Goal: Transaction & Acquisition: Purchase product/service

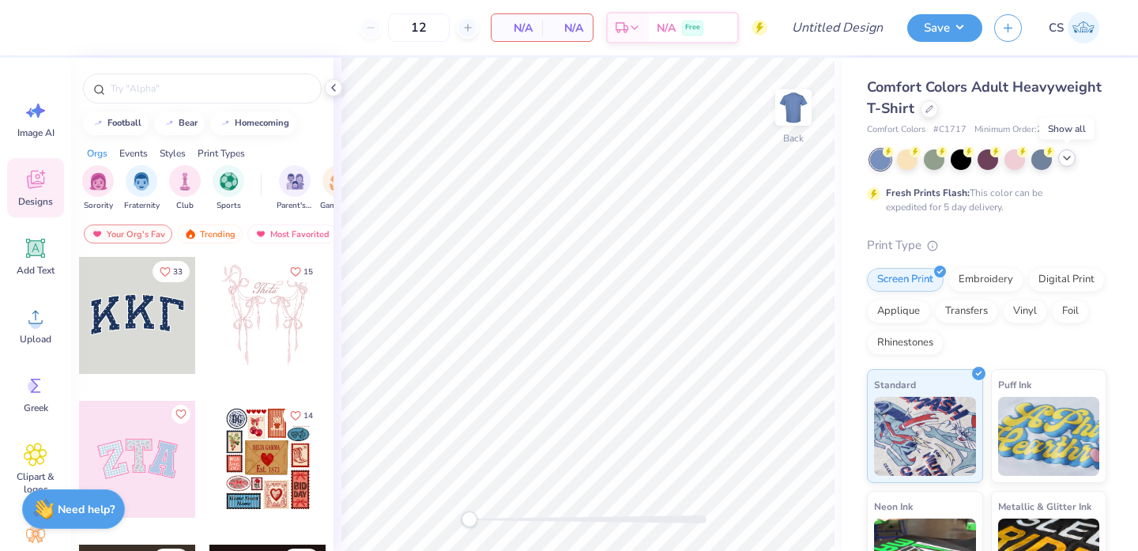
click at [1066, 160] on icon at bounding box center [1067, 158] width 13 height 13
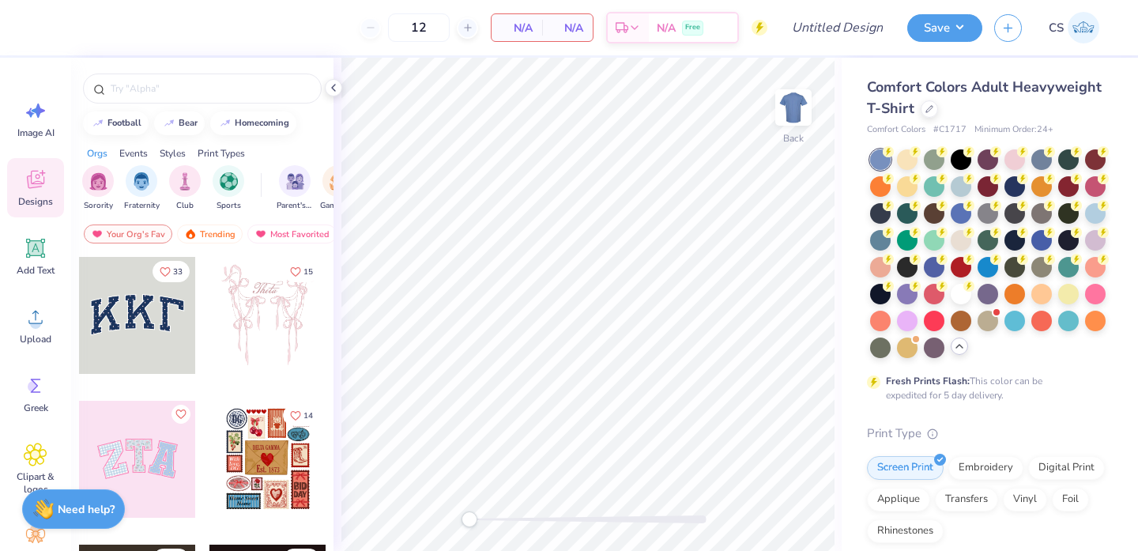
click at [972, 397] on div "Fresh Prints Flash: This color can be expedited for 5 day delivery." at bounding box center [983, 388] width 194 height 28
click at [929, 112] on div at bounding box center [929, 107] width 17 height 17
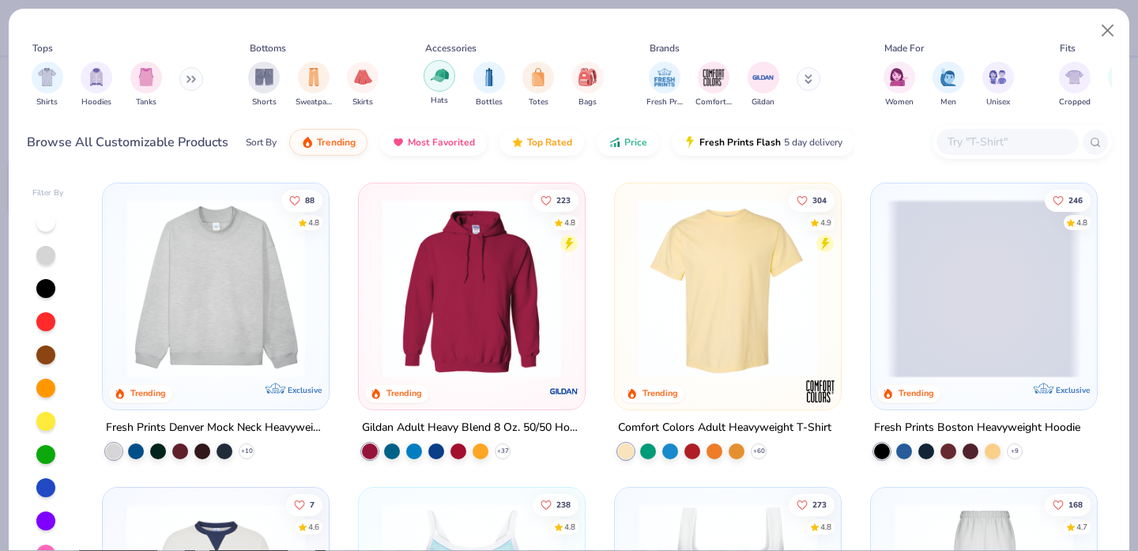
click at [447, 82] on img "filter for Hats" at bounding box center [440, 75] width 18 height 18
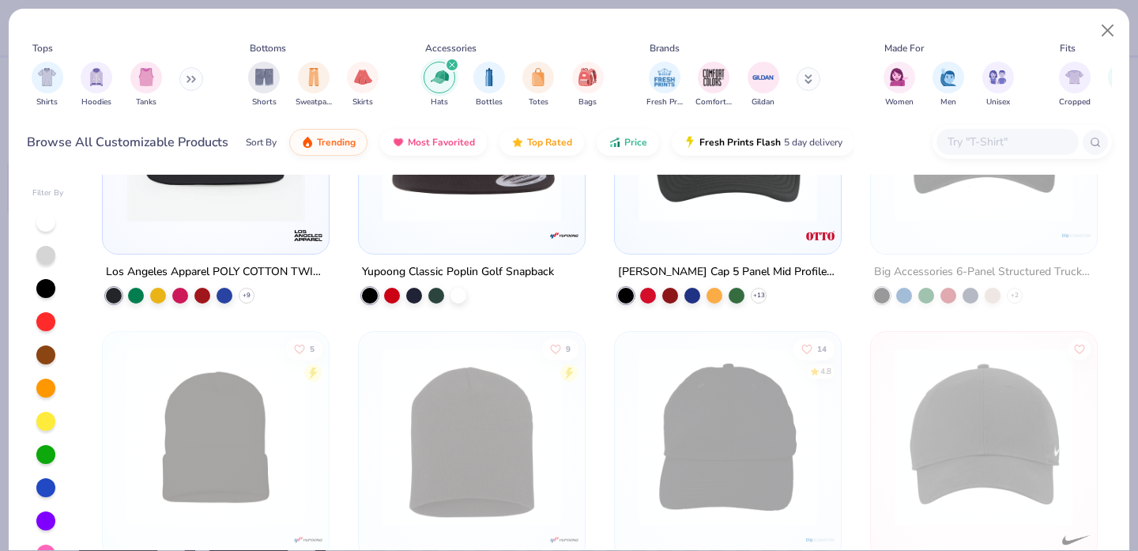
scroll to position [371, 0]
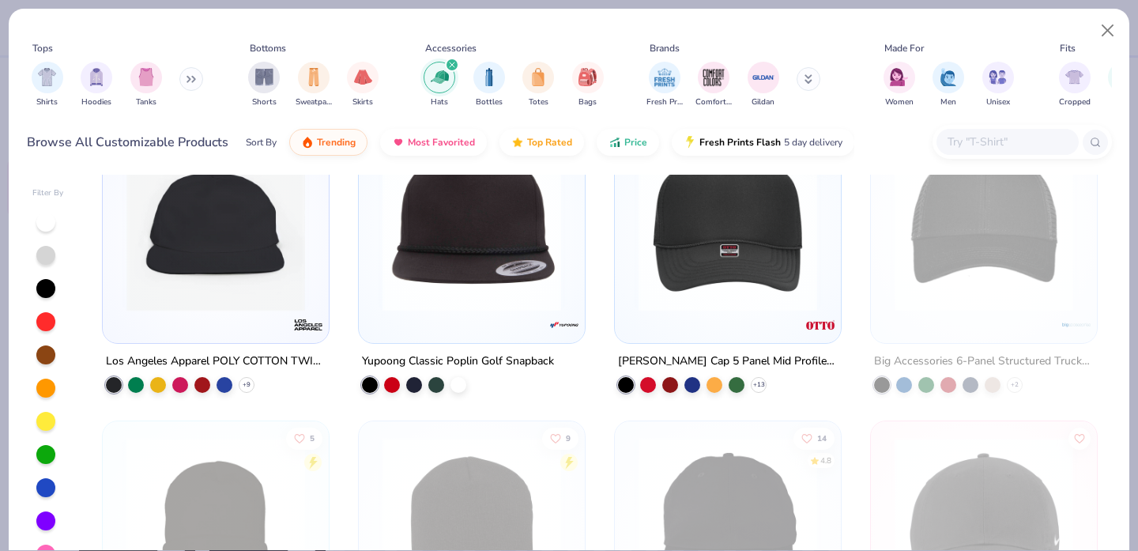
click at [708, 298] on img at bounding box center [728, 222] width 194 height 179
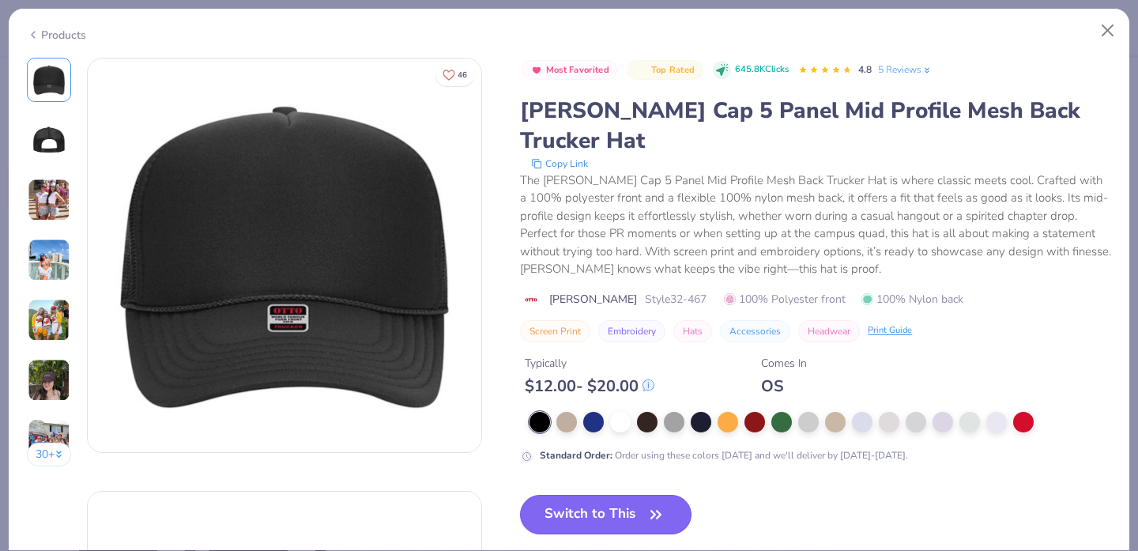
click at [621, 495] on button "Switch to This" at bounding box center [606, 515] width 172 height 40
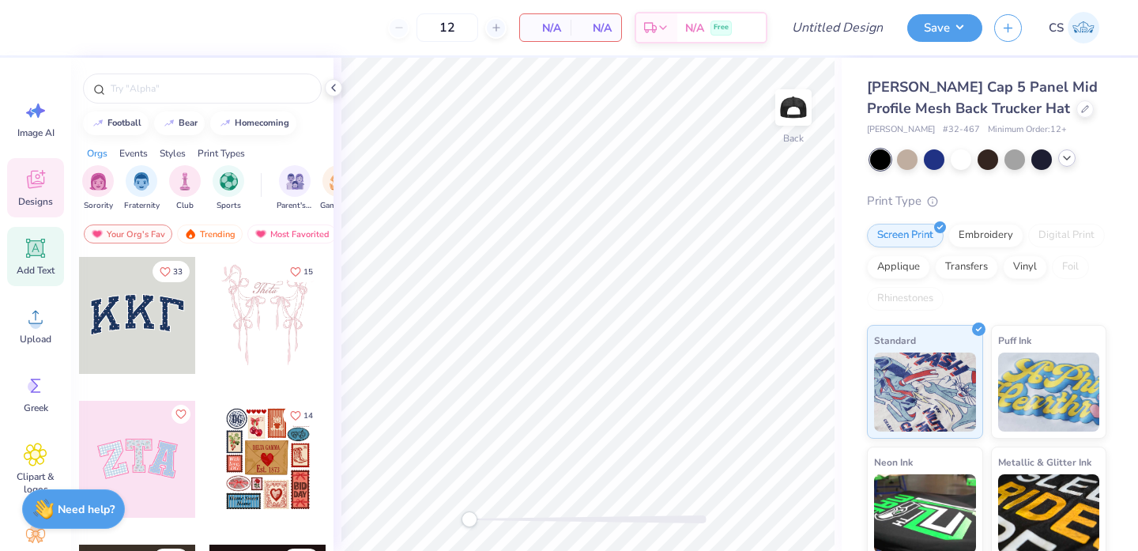
click at [35, 257] on icon at bounding box center [36, 248] width 24 height 24
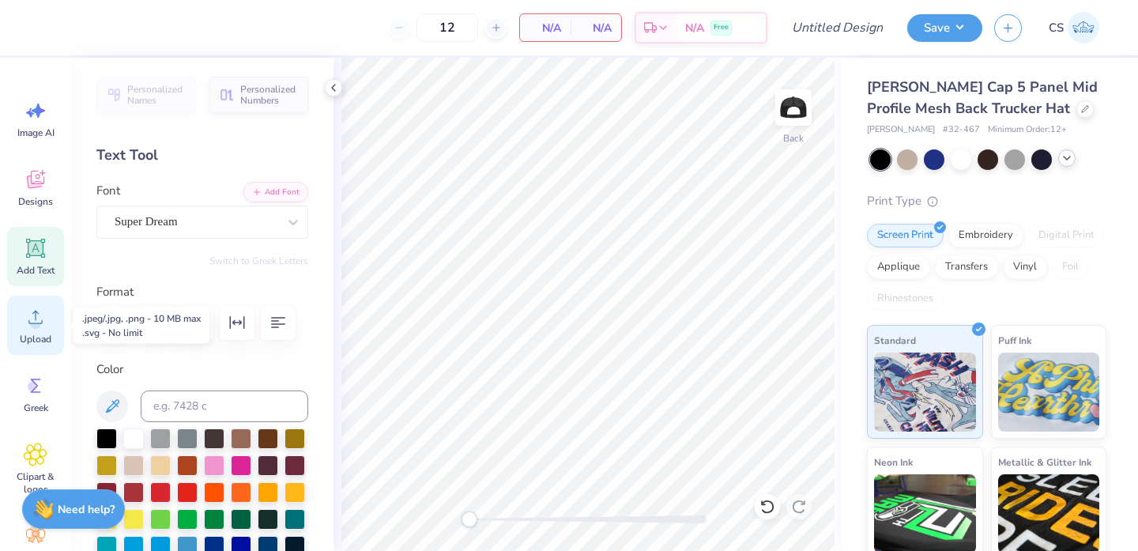
click at [31, 326] on circle at bounding box center [35, 323] width 11 height 11
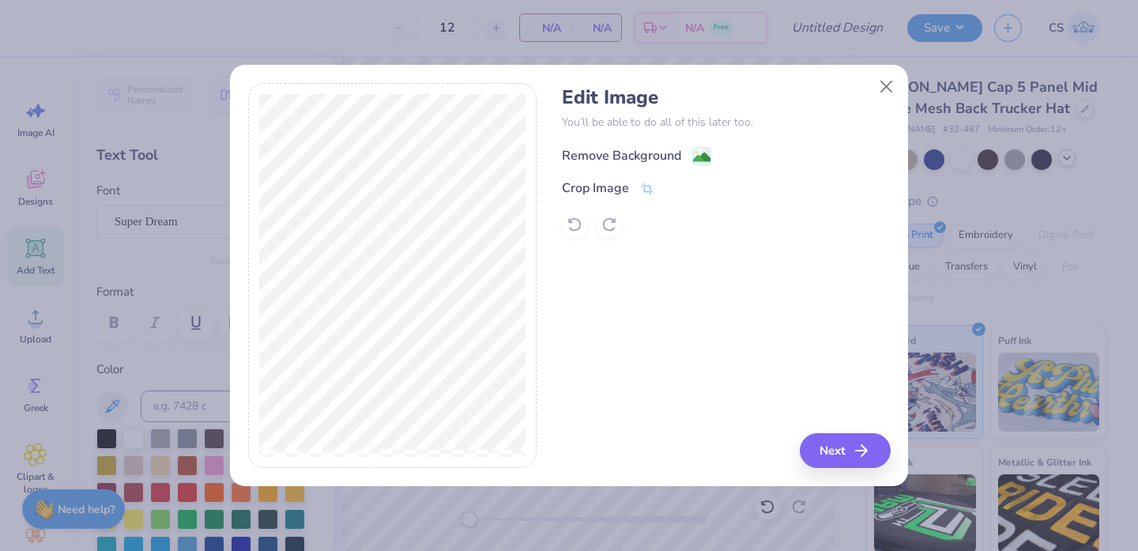
click at [697, 159] on image at bounding box center [701, 157] width 17 height 17
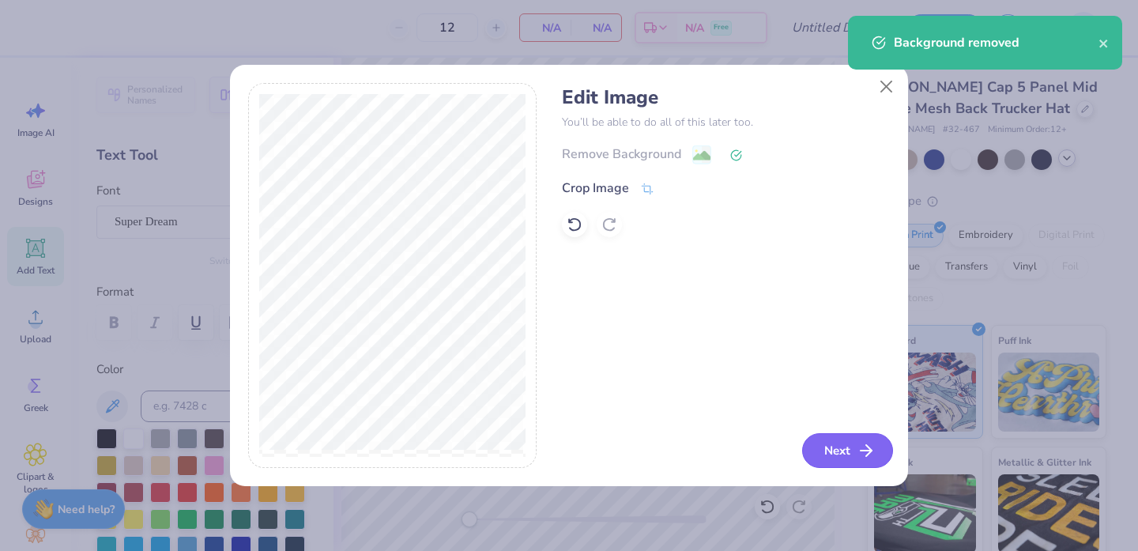
click at [831, 446] on button "Next" at bounding box center [847, 450] width 91 height 35
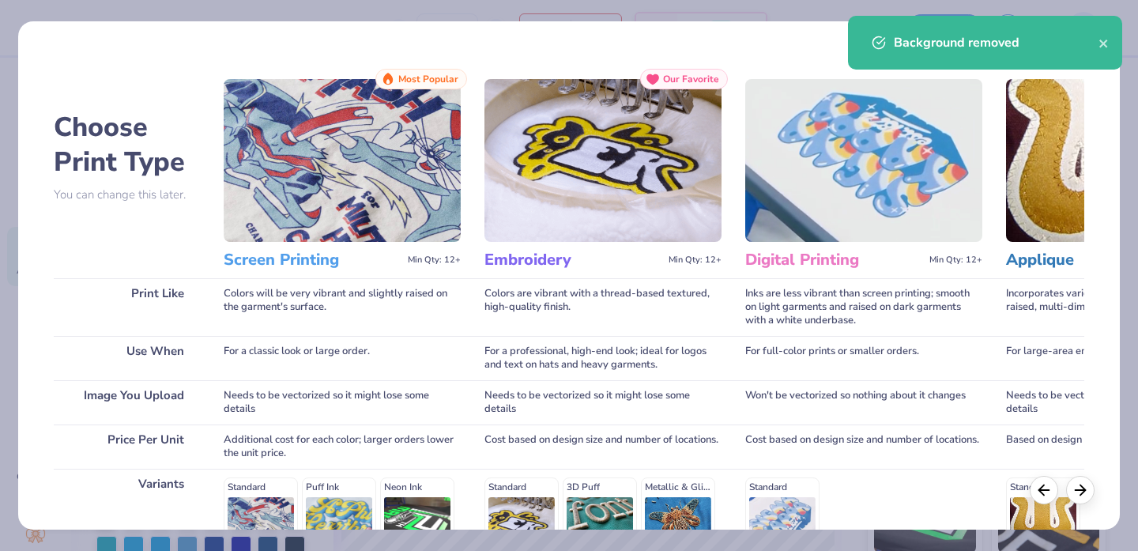
scroll to position [237, 0]
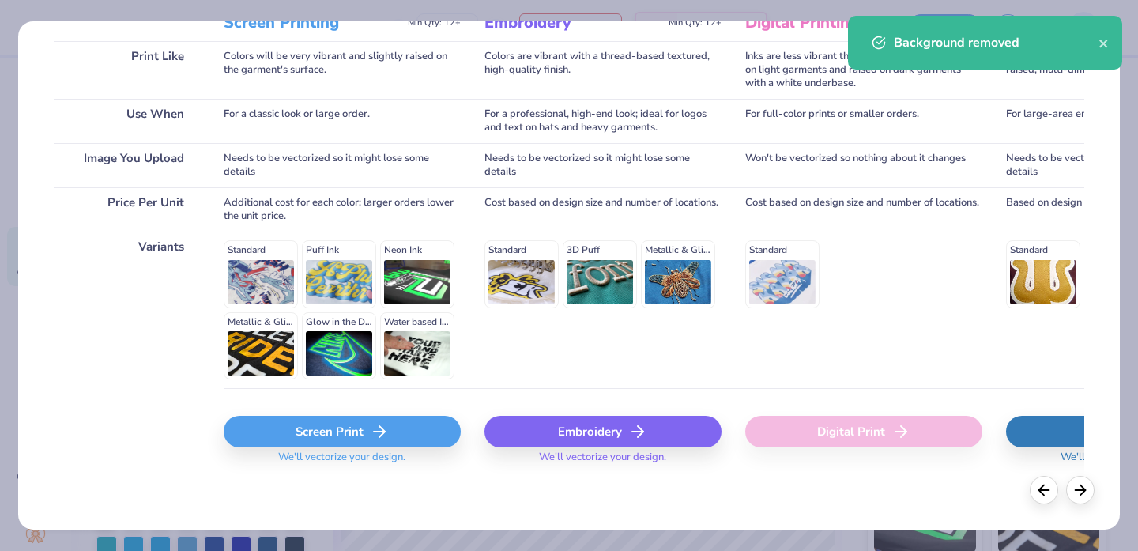
click at [573, 441] on div "Embroidery" at bounding box center [603, 432] width 237 height 32
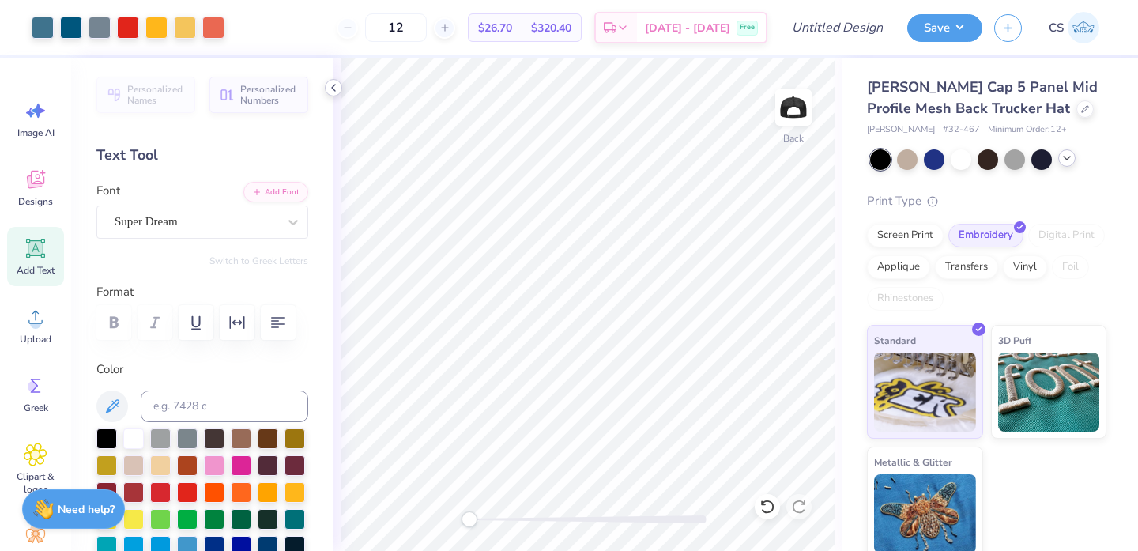
click at [334, 89] on icon at bounding box center [333, 87] width 13 height 13
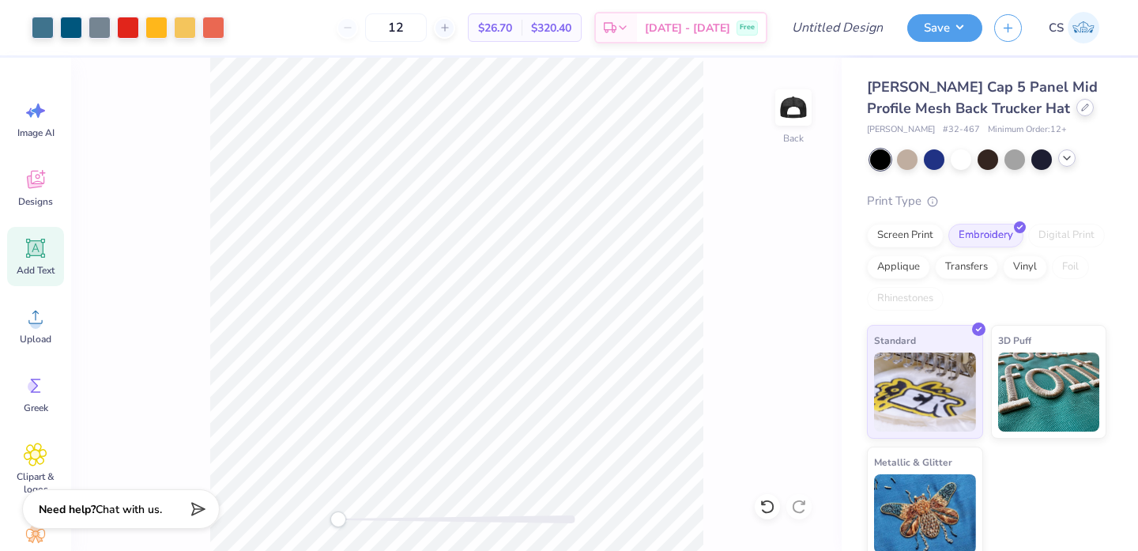
click at [1081, 108] on icon at bounding box center [1085, 108] width 8 height 8
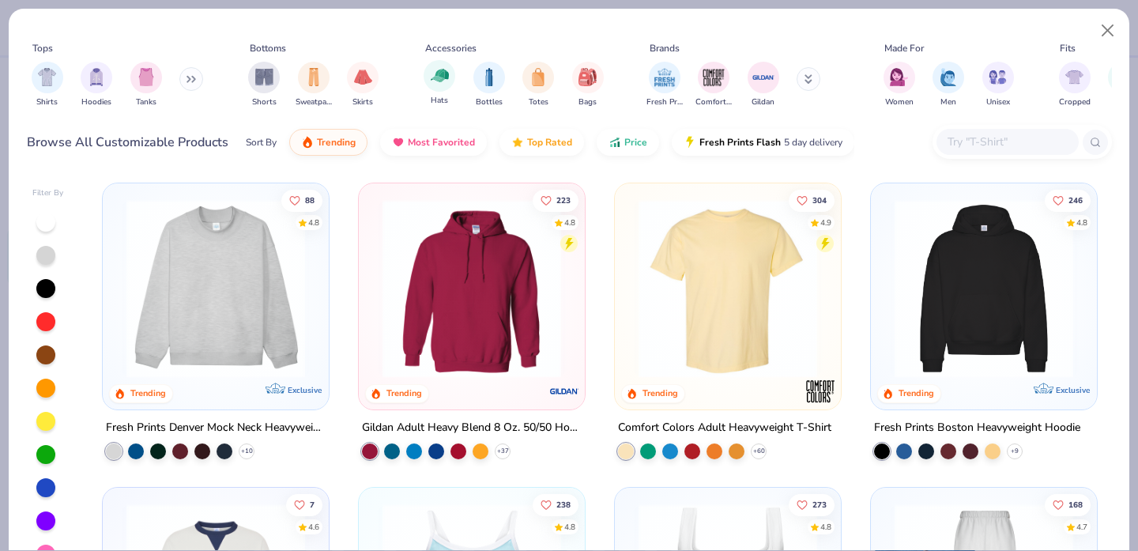
click at [436, 97] on span "Hats" at bounding box center [439, 101] width 17 height 12
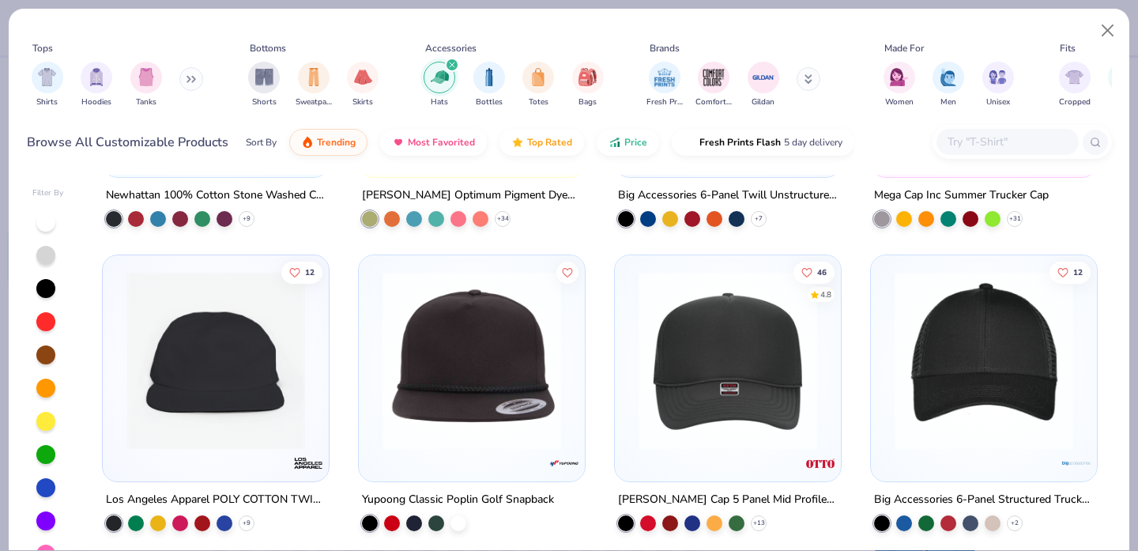
scroll to position [235, 0]
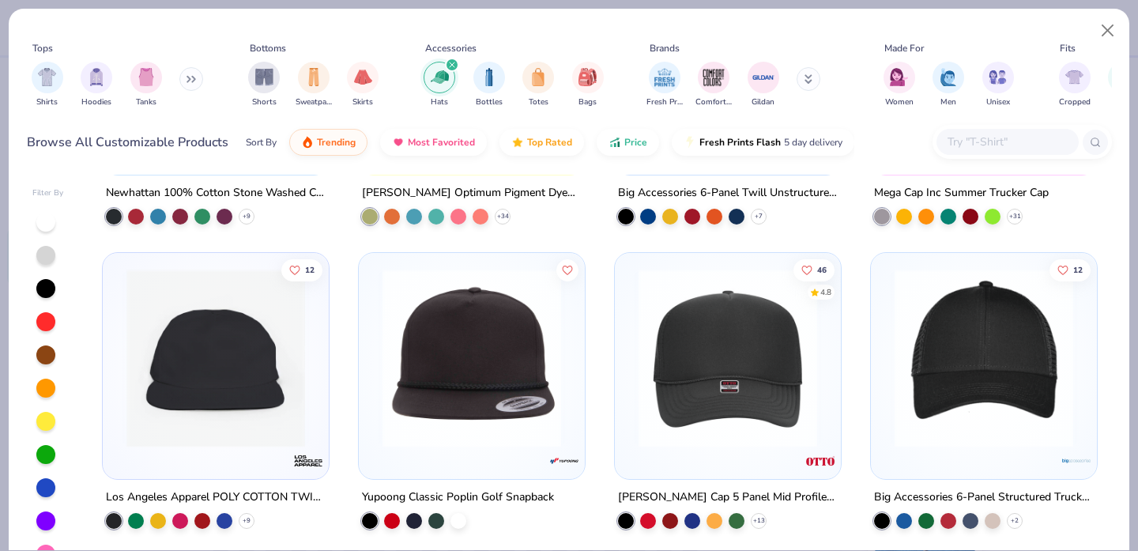
click at [930, 379] on img at bounding box center [984, 358] width 194 height 179
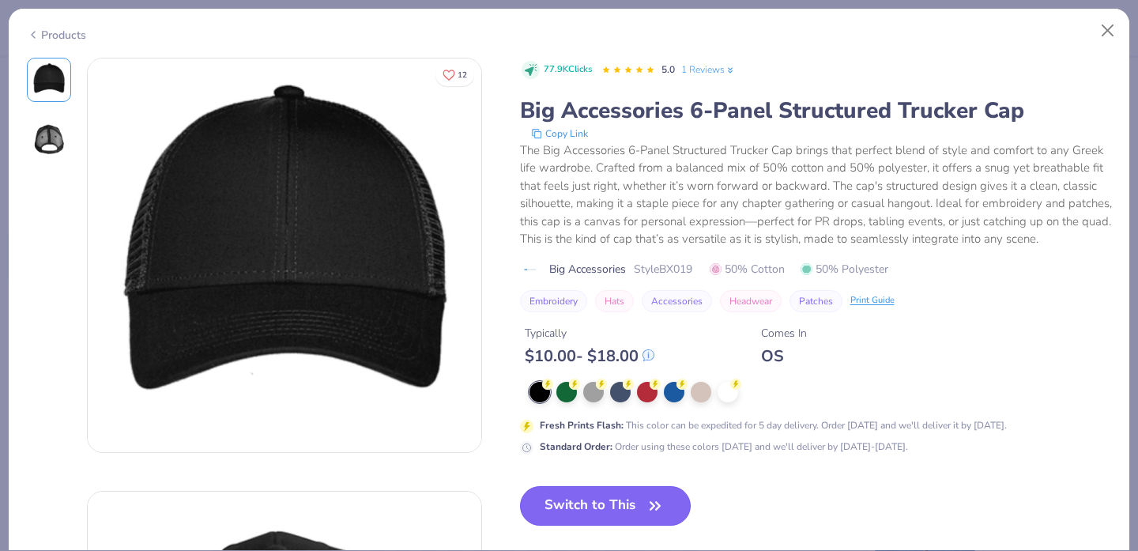
click at [603, 487] on button "Switch to This" at bounding box center [606, 506] width 172 height 40
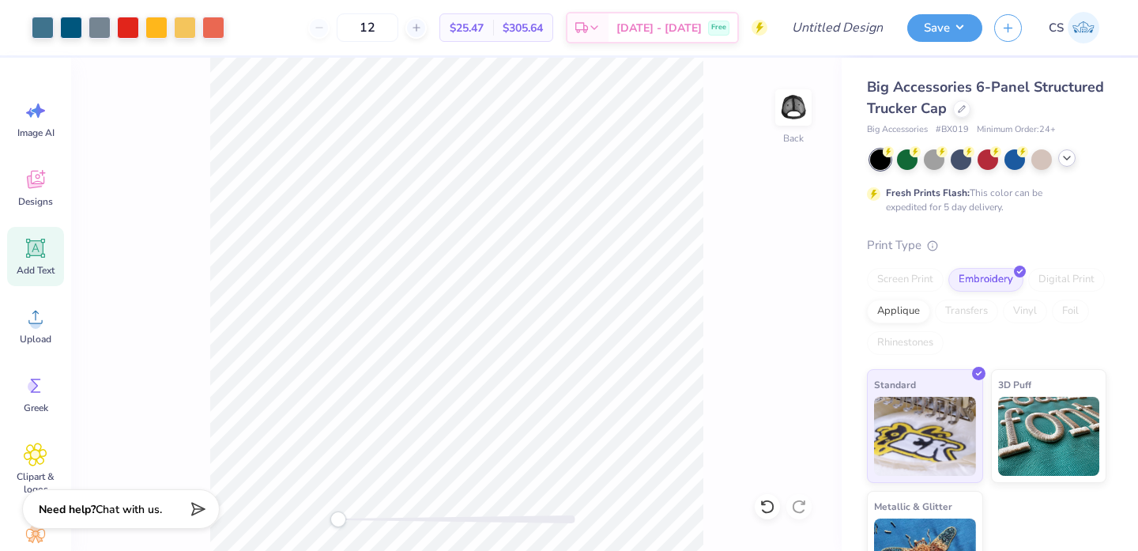
click at [280, 509] on div "Back" at bounding box center [456, 304] width 771 height 493
click at [794, 108] on img at bounding box center [793, 107] width 63 height 63
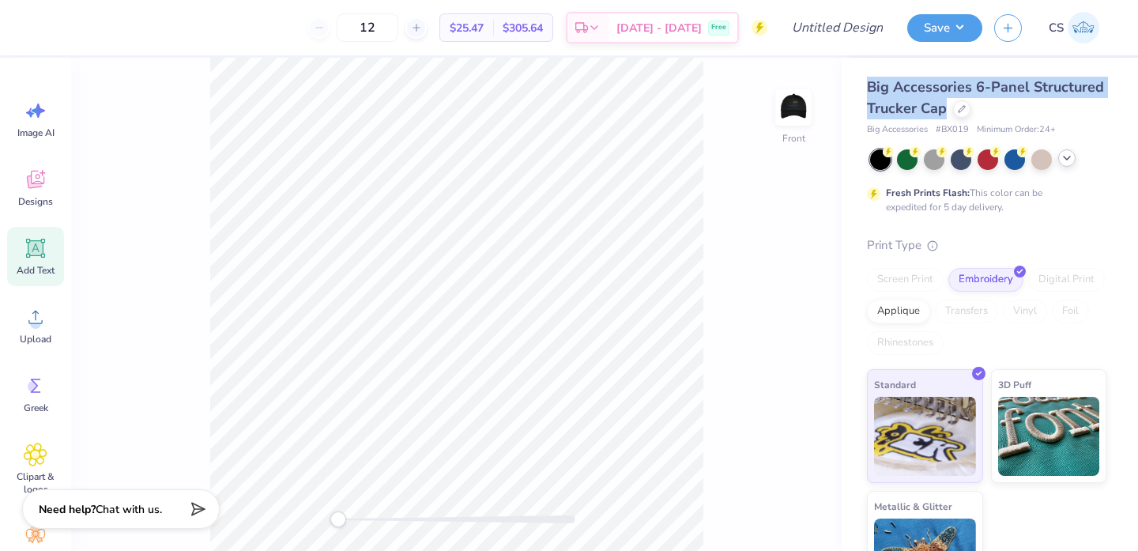
drag, startPoint x: 864, startPoint y: 82, endPoint x: 942, endPoint y: 111, distance: 83.3
click at [942, 111] on div "Big Accessories 6-Panel Structured Trucker Cap Big Accessories # BX019 Minimum …" at bounding box center [990, 331] width 296 height 547
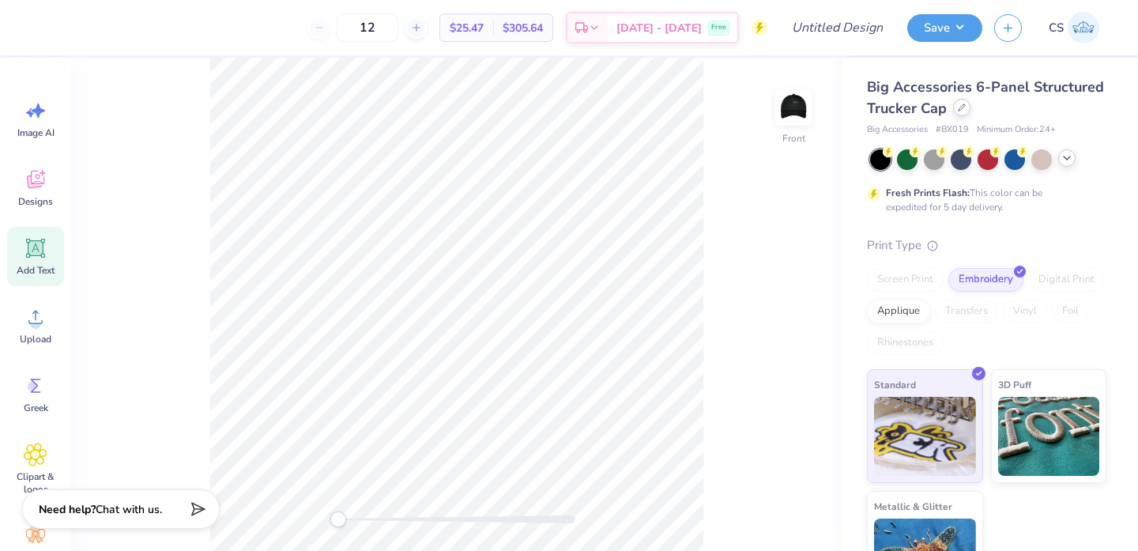
click at [958, 111] on icon at bounding box center [962, 108] width 8 height 8
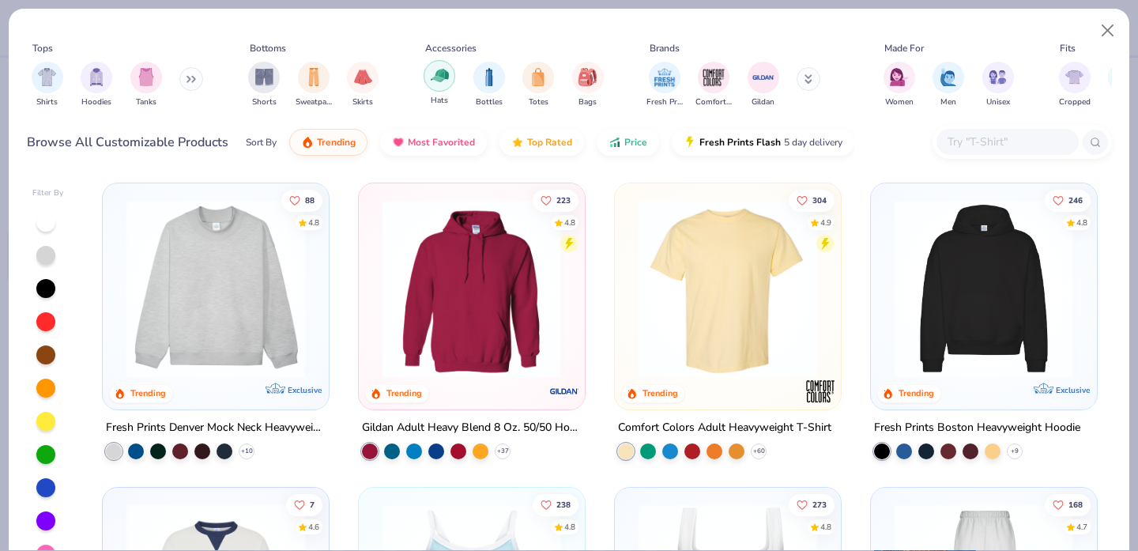
click at [447, 80] on img "filter for Hats" at bounding box center [440, 75] width 18 height 18
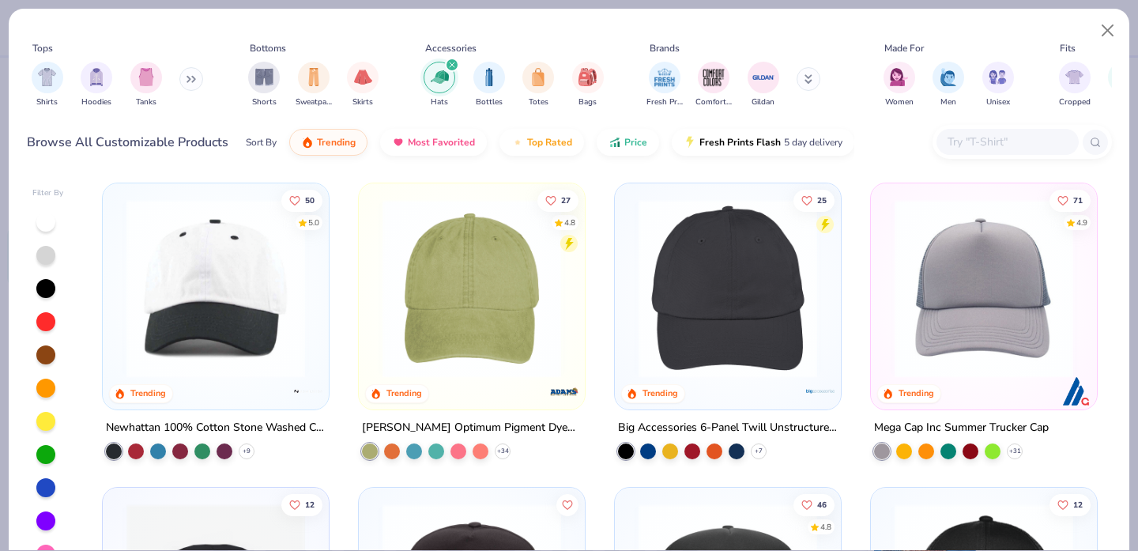
click at [989, 145] on input "text" at bounding box center [1007, 142] width 122 height 18
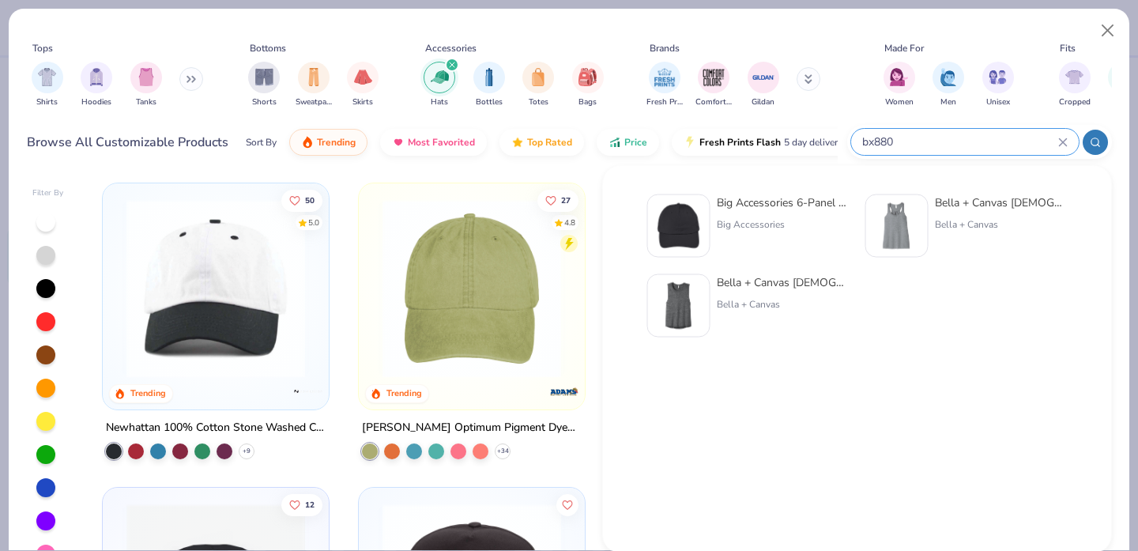
type input "bx880"
click at [672, 226] on img at bounding box center [679, 226] width 49 height 49
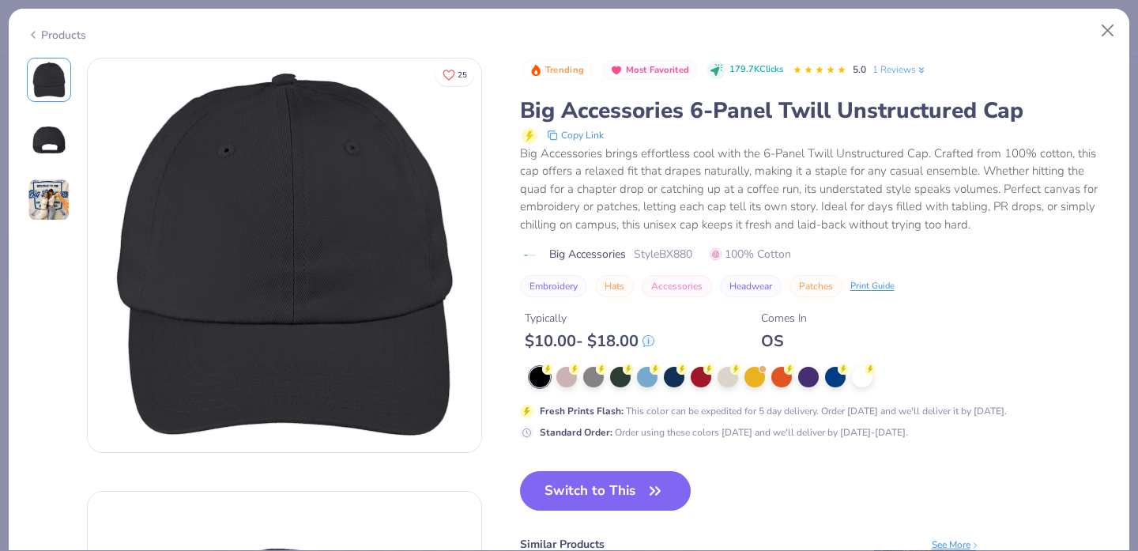
click at [32, 139] on img at bounding box center [49, 140] width 38 height 38
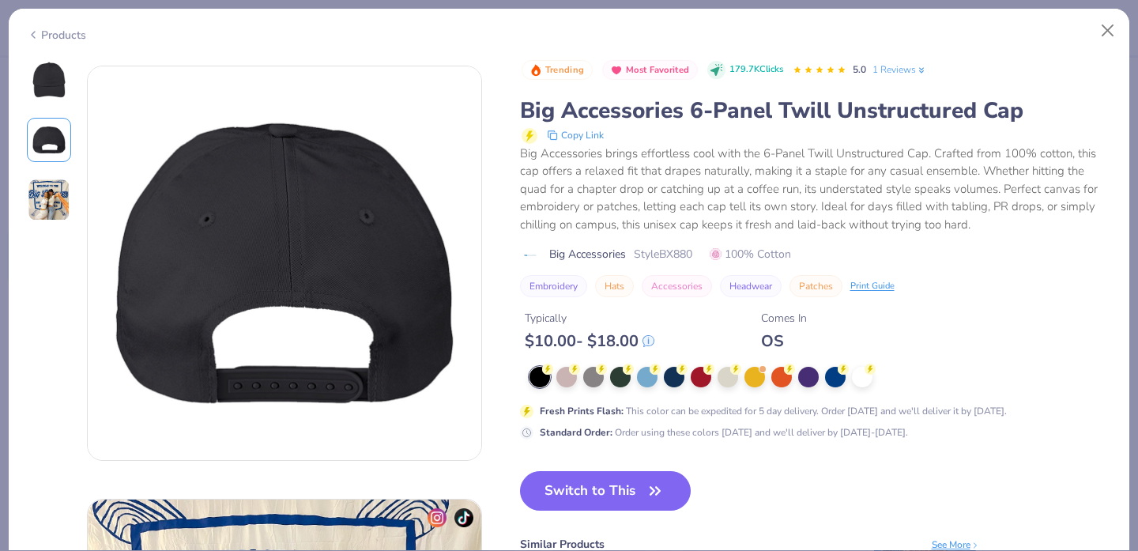
scroll to position [433, 0]
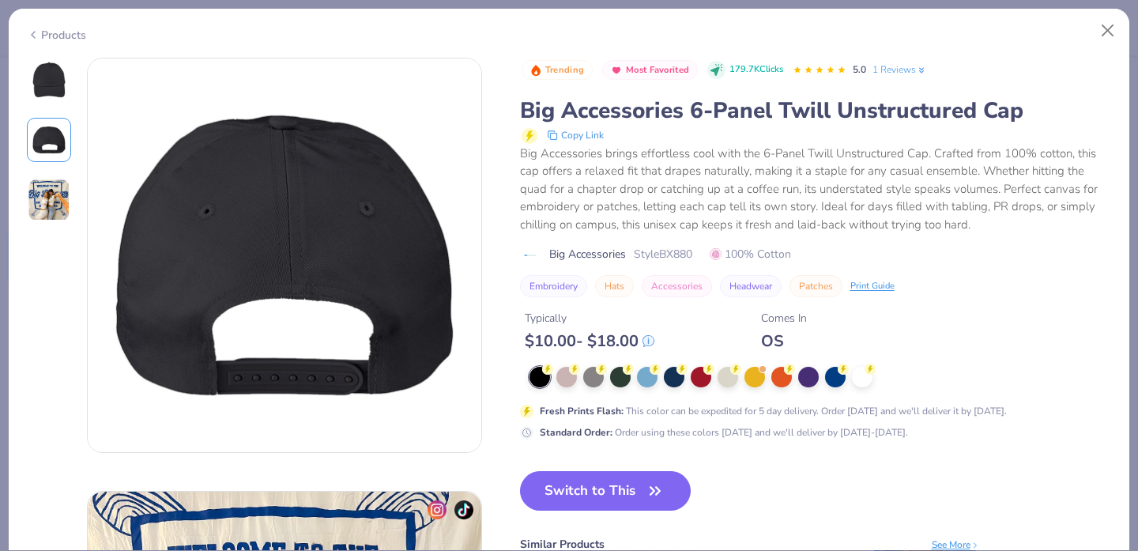
click at [43, 205] on img at bounding box center [49, 200] width 43 height 43
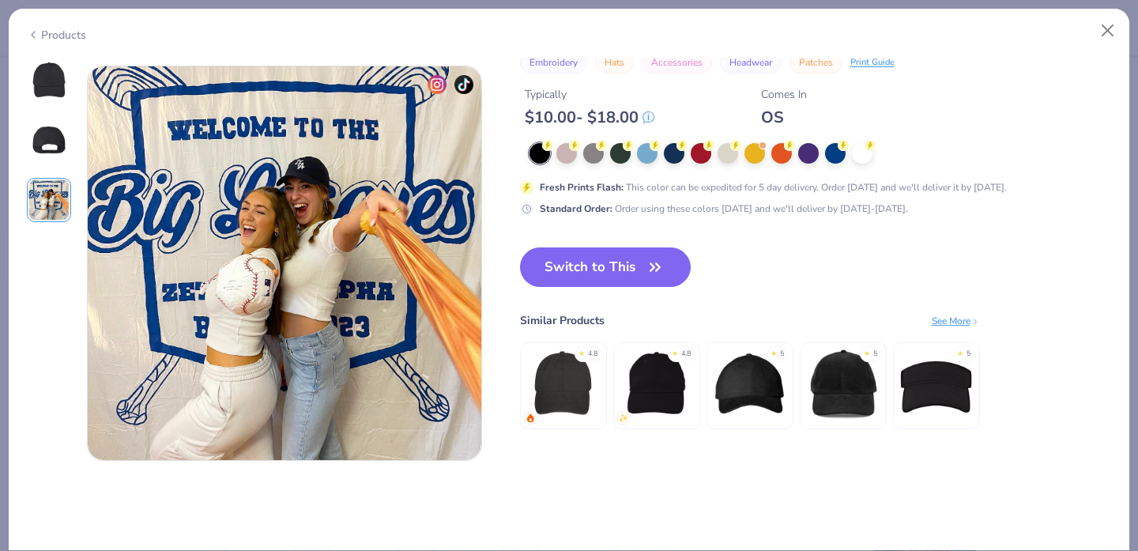
scroll to position [866, 0]
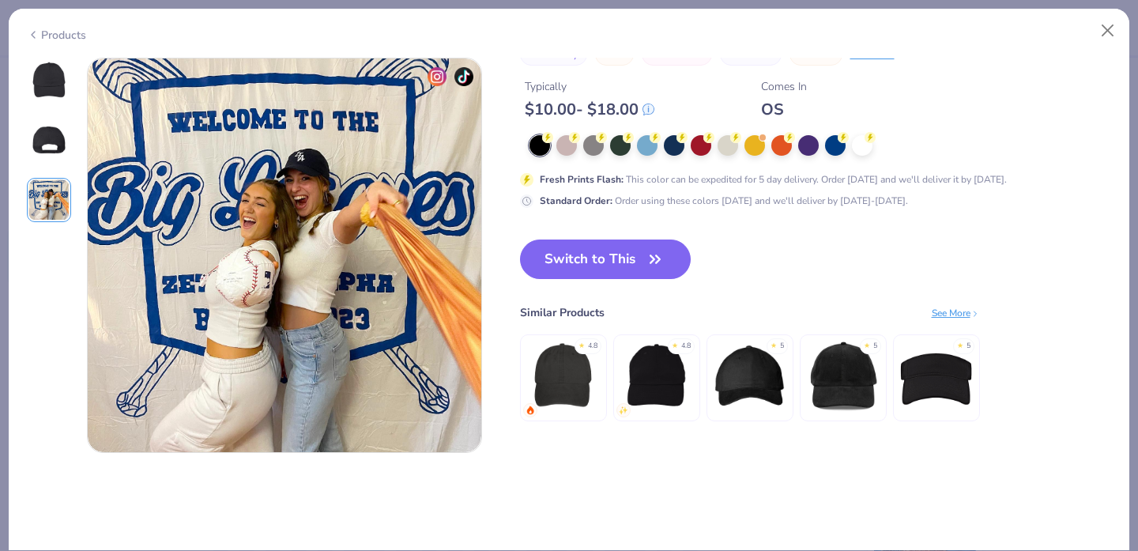
click at [50, 74] on img at bounding box center [49, 80] width 38 height 38
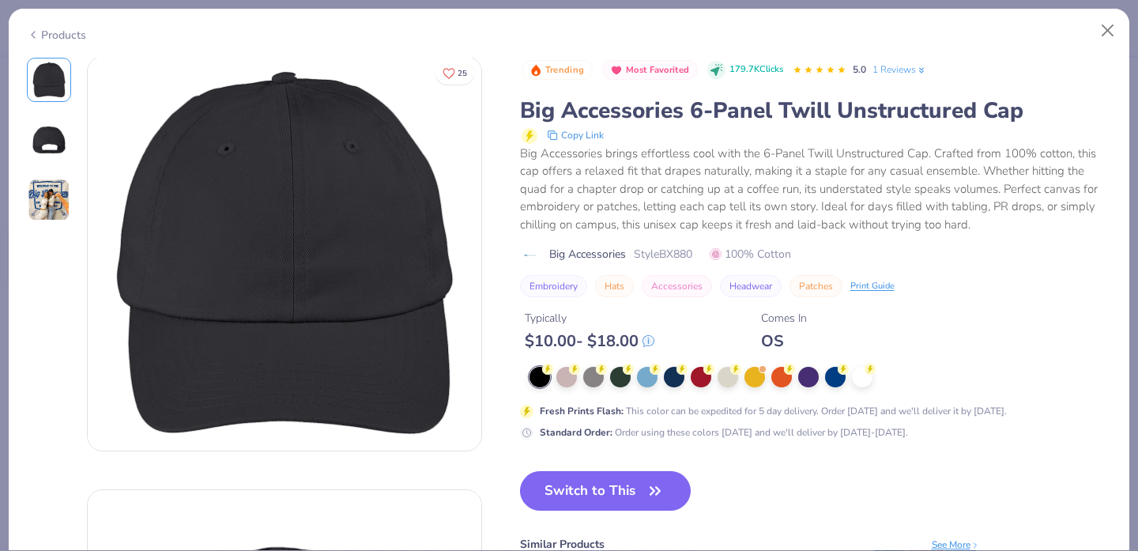
scroll to position [0, 0]
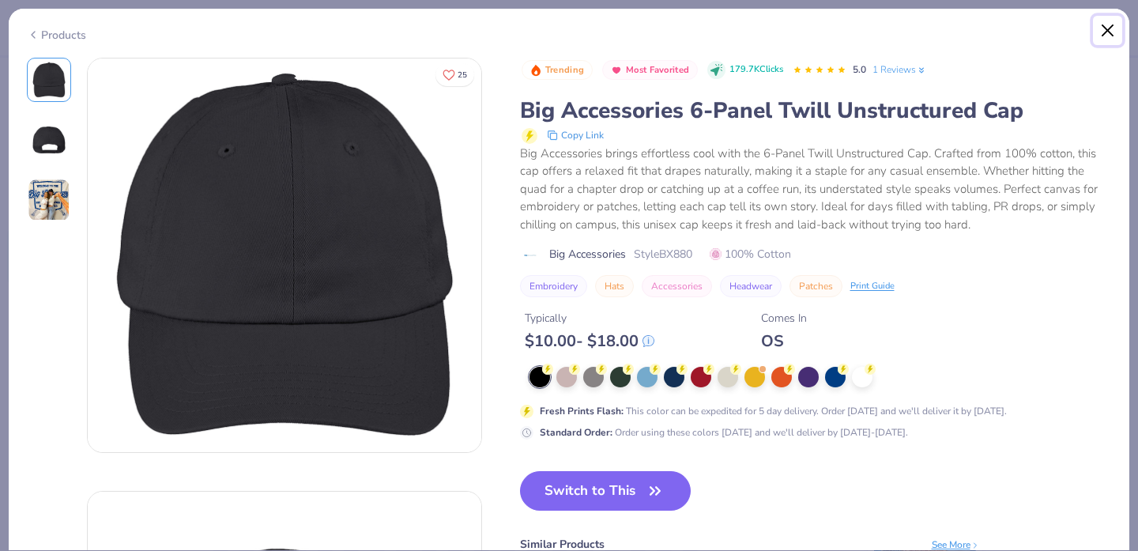
click at [1112, 26] on button "Close" at bounding box center [1108, 31] width 30 height 30
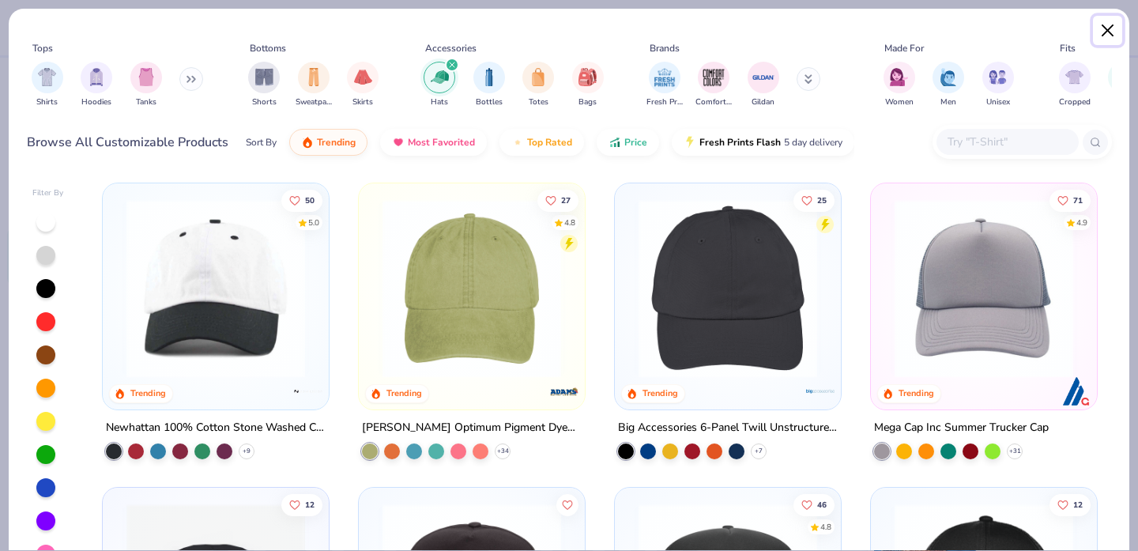
click at [1112, 29] on button "Close" at bounding box center [1108, 31] width 30 height 30
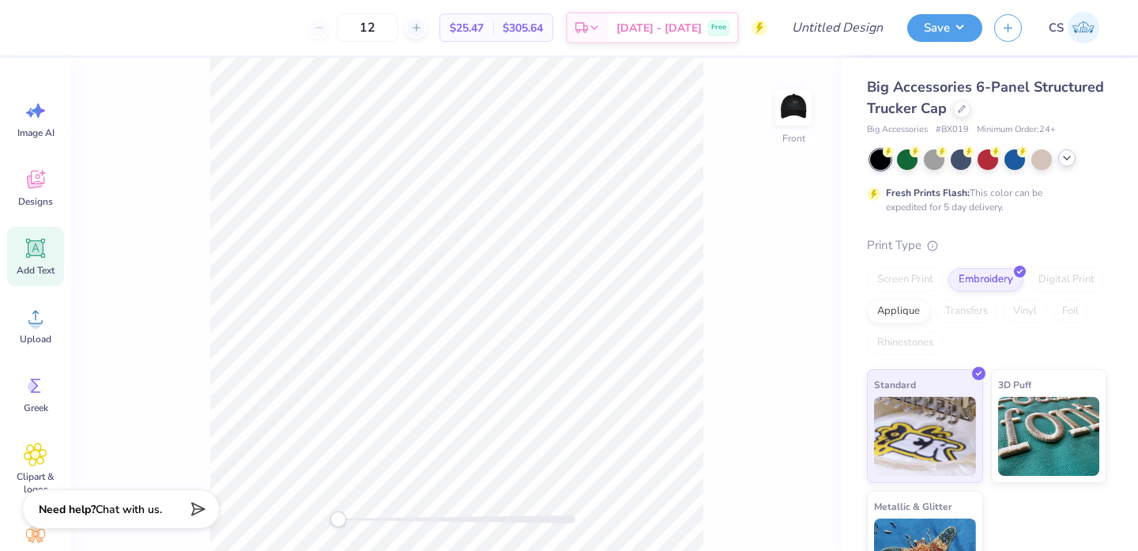
click at [966, 117] on div "Big Accessories 6-Panel Structured Trucker Cap" at bounding box center [987, 98] width 240 height 43
click at [964, 111] on icon at bounding box center [962, 108] width 8 height 8
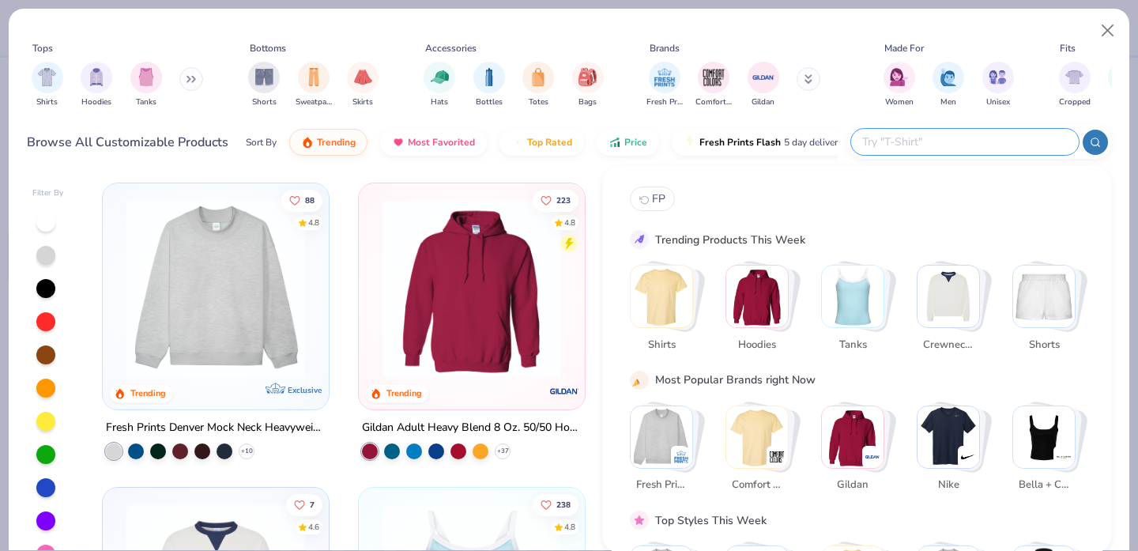
click at [978, 136] on input "text" at bounding box center [964, 142] width 207 height 18
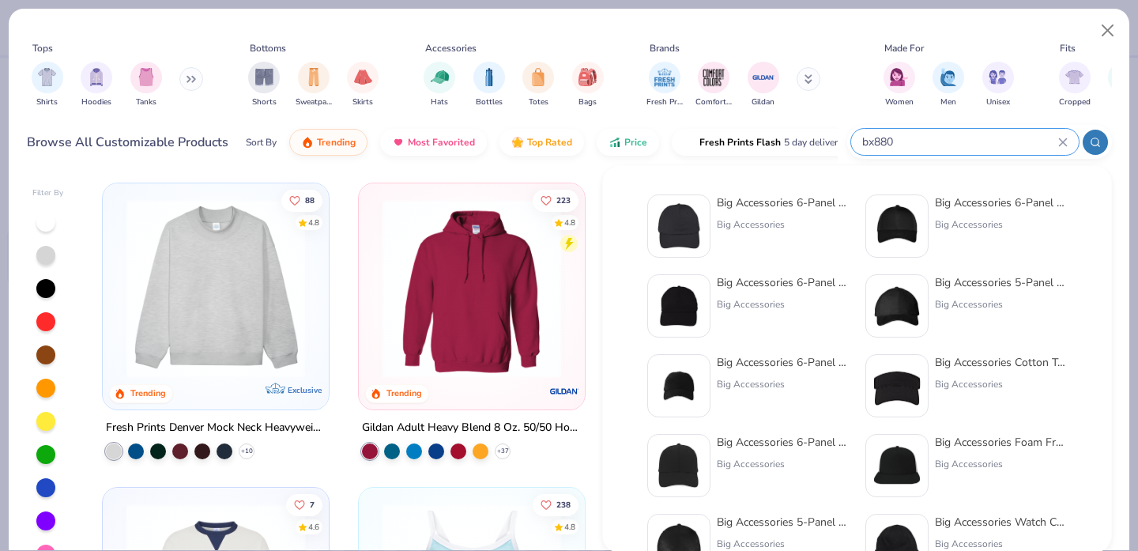
type input "bx880"
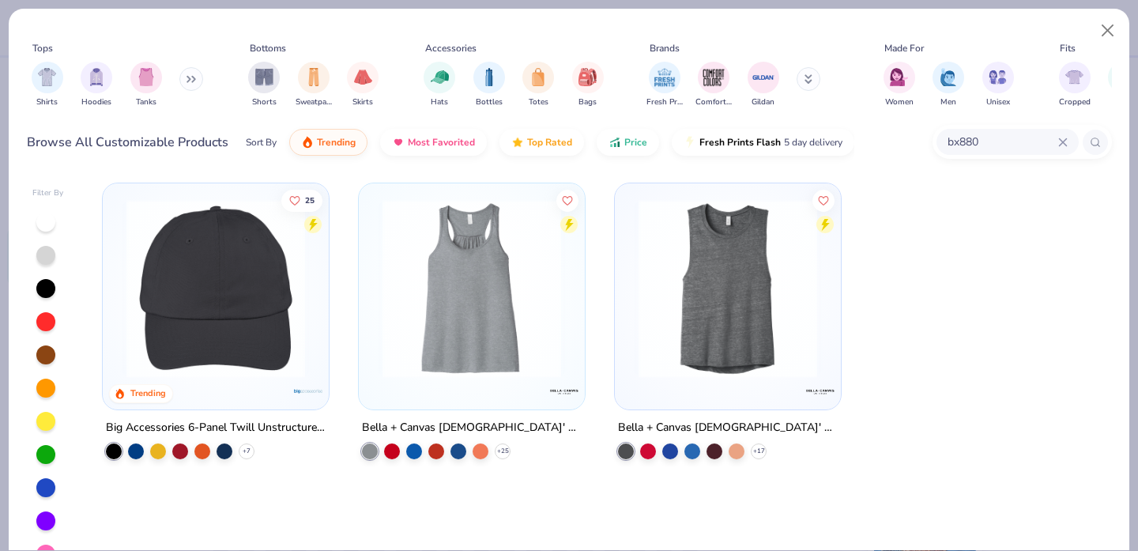
click at [262, 257] on img at bounding box center [216, 288] width 194 height 179
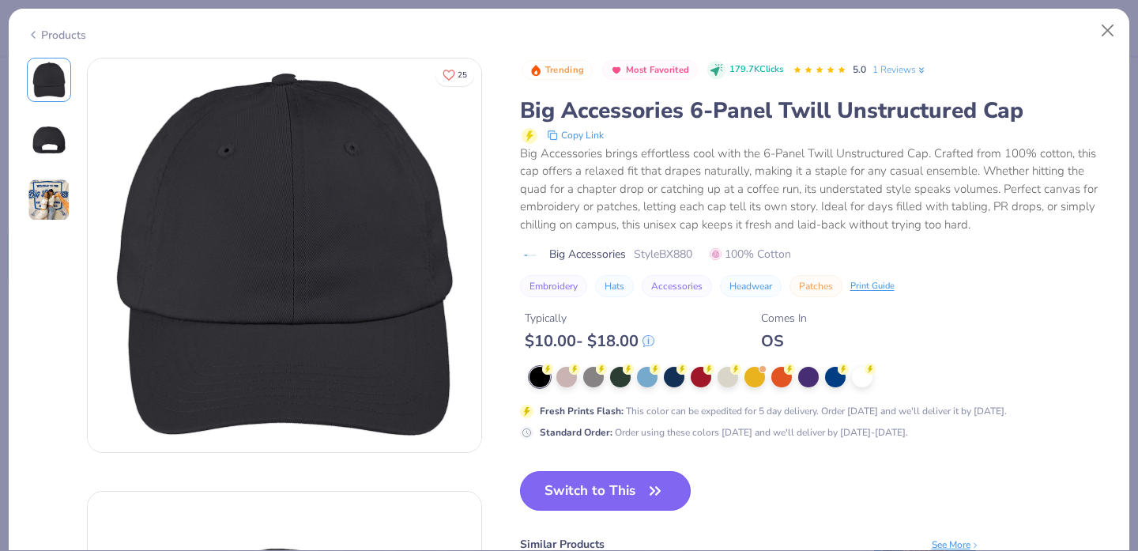
click at [636, 492] on button "Switch to This" at bounding box center [606, 491] width 172 height 40
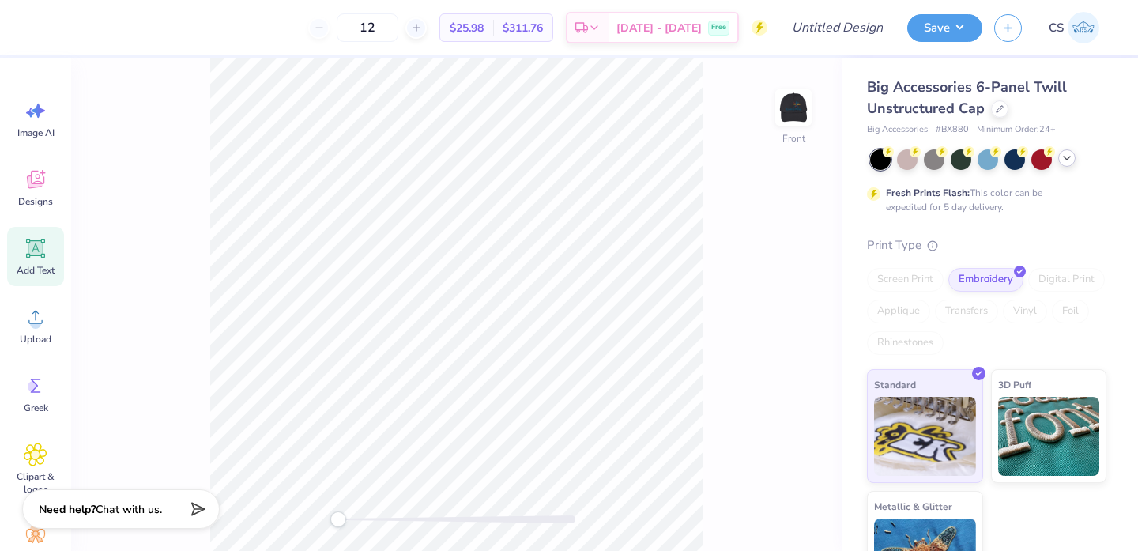
scroll to position [54, 0]
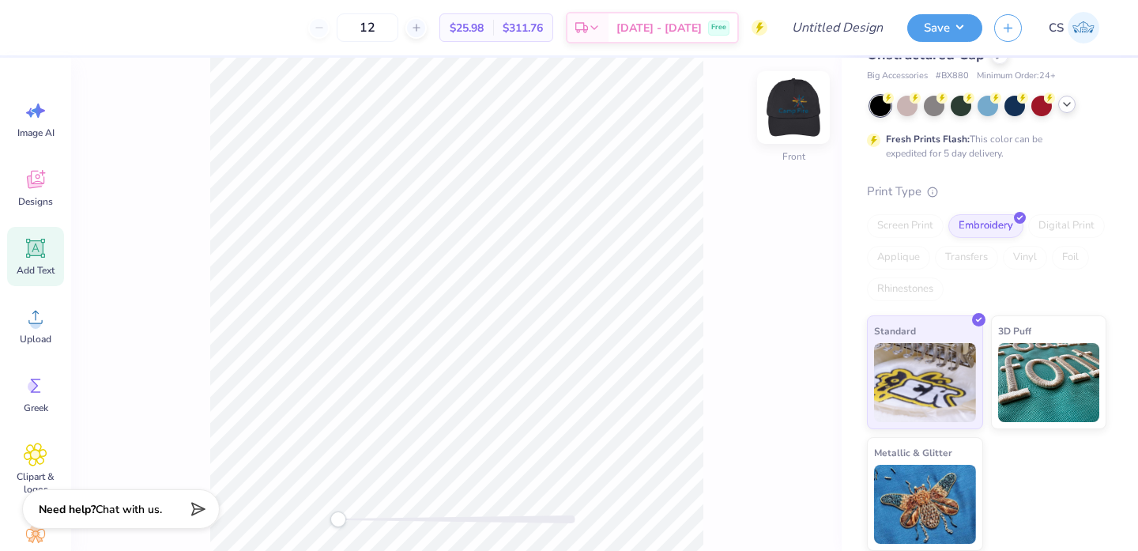
click at [795, 111] on img at bounding box center [793, 107] width 63 height 63
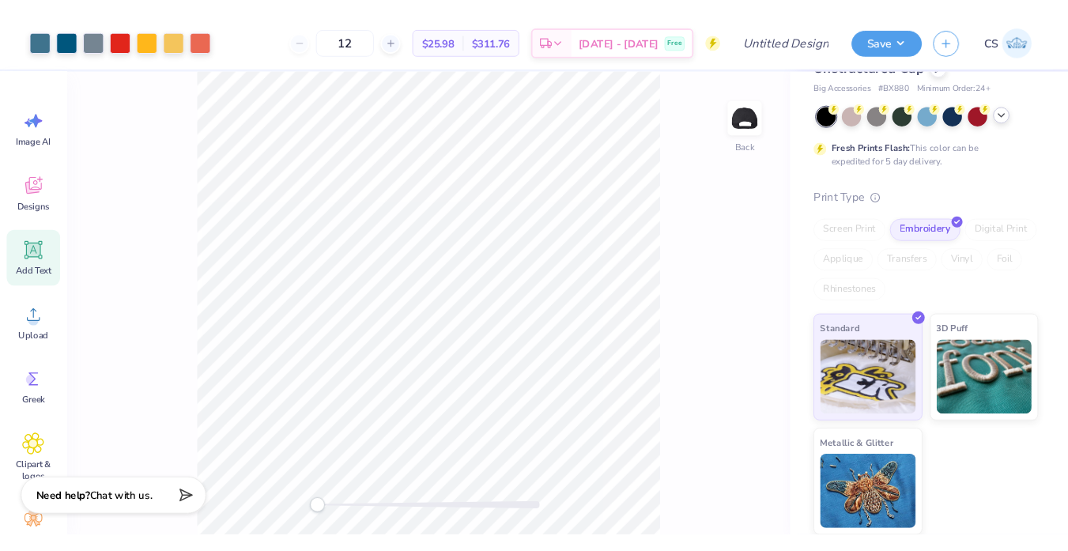
scroll to position [0, 0]
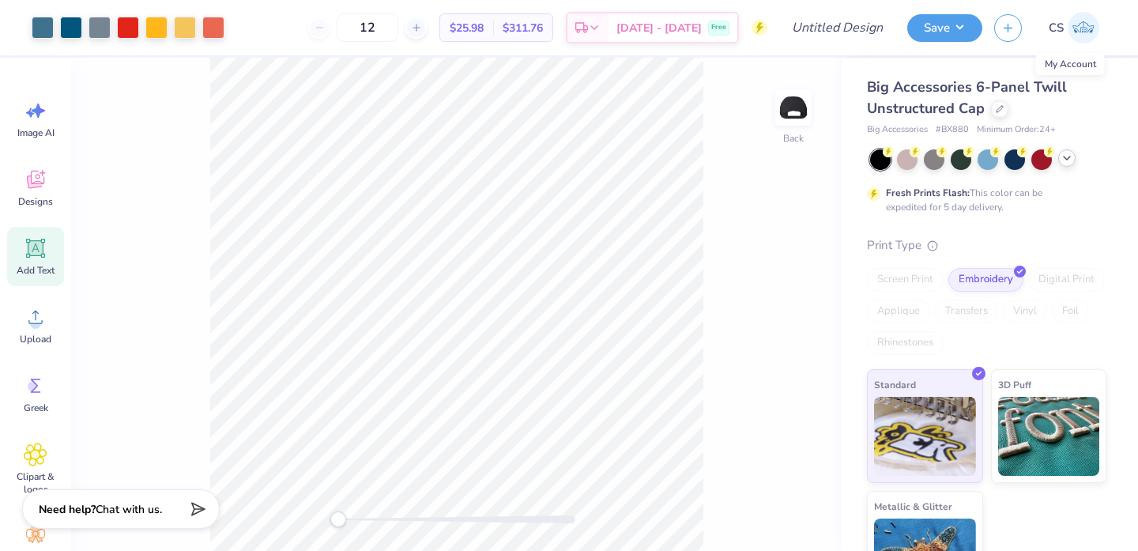
click at [1088, 40] on img at bounding box center [1084, 28] width 32 height 32
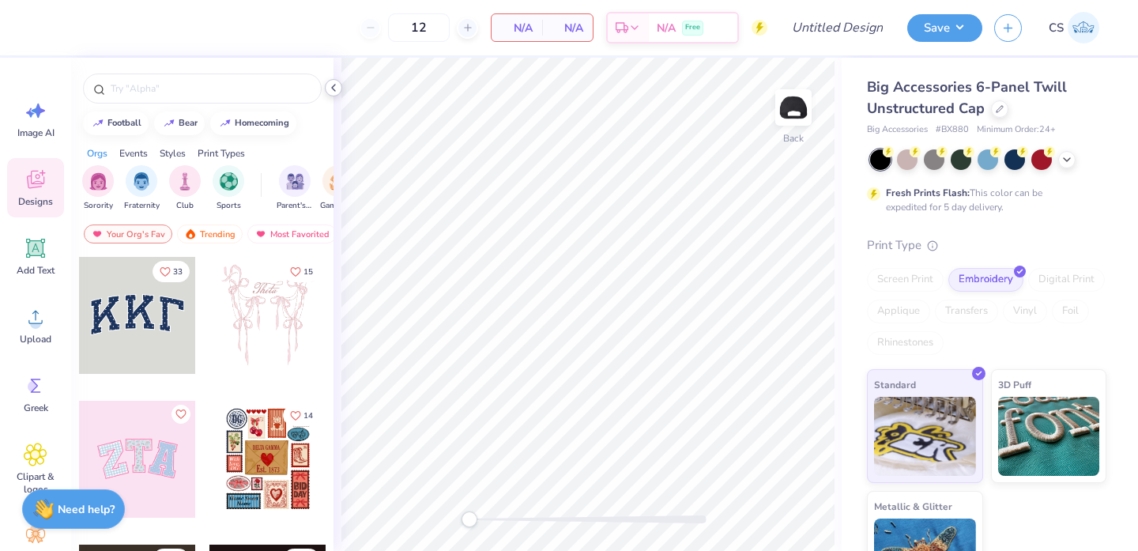
click at [327, 86] on icon at bounding box center [333, 87] width 13 height 13
